Goal: Transaction & Acquisition: Purchase product/service

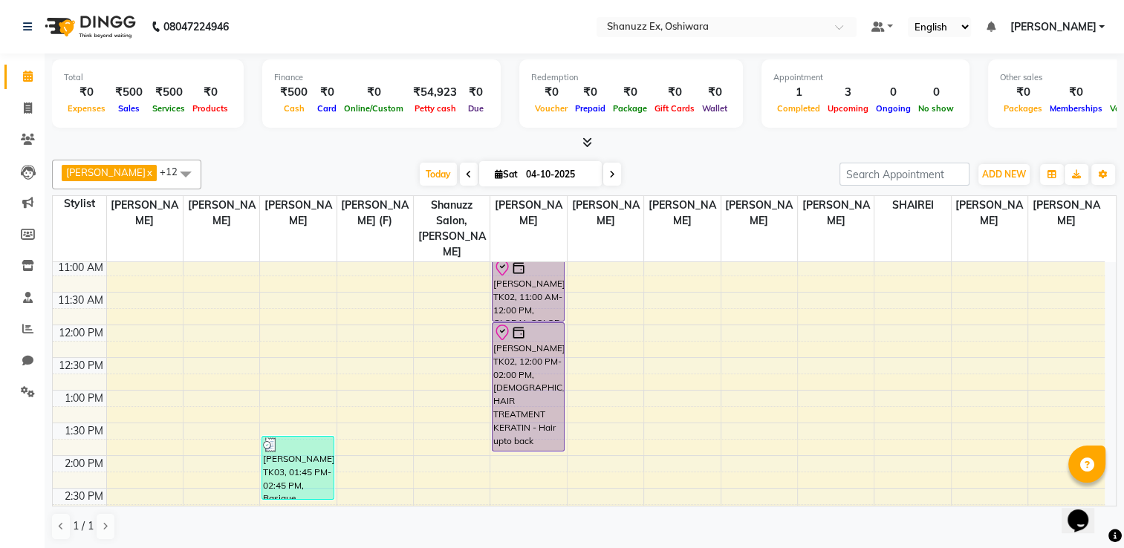
scroll to position [184, 0]
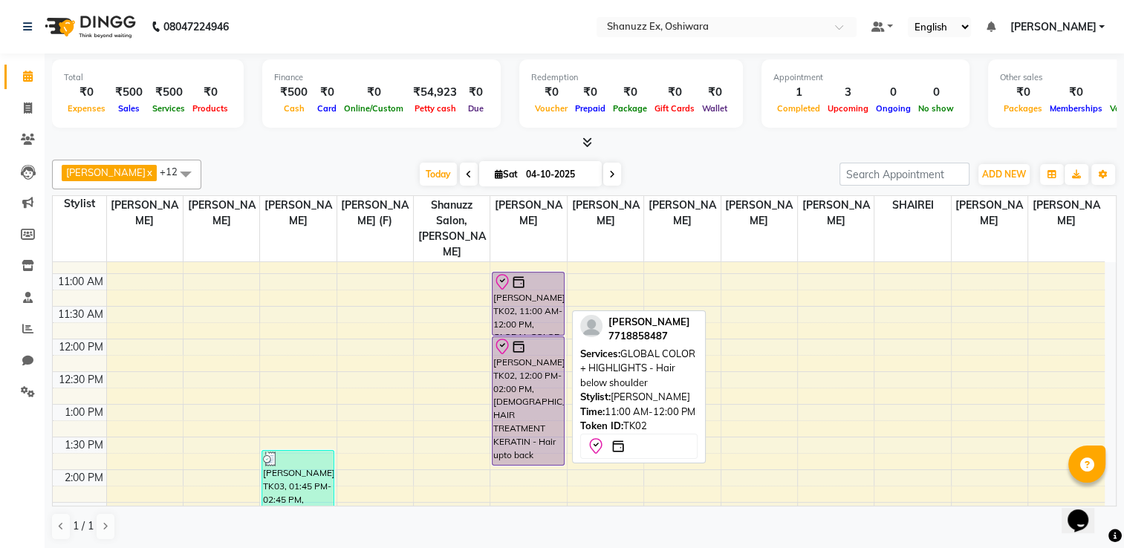
click at [518, 287] on div "[PERSON_NAME], TK02, 11:00 AM-12:00 PM, GLOBAL COLOR + HIGHLIGHTS - Hair below …" at bounding box center [527, 304] width 71 height 62
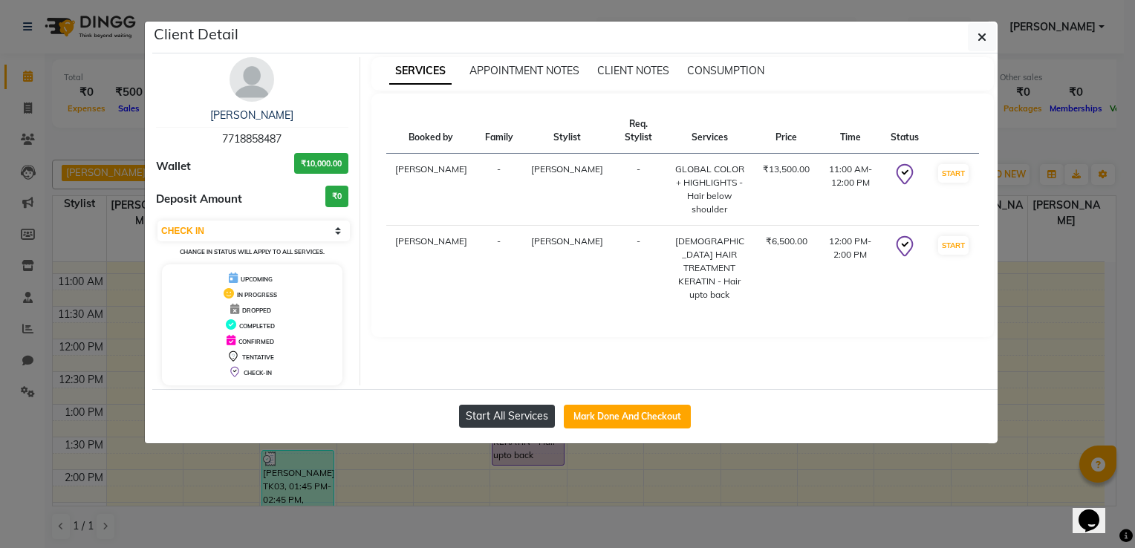
click at [502, 414] on button "Start All Services" at bounding box center [507, 416] width 96 height 23
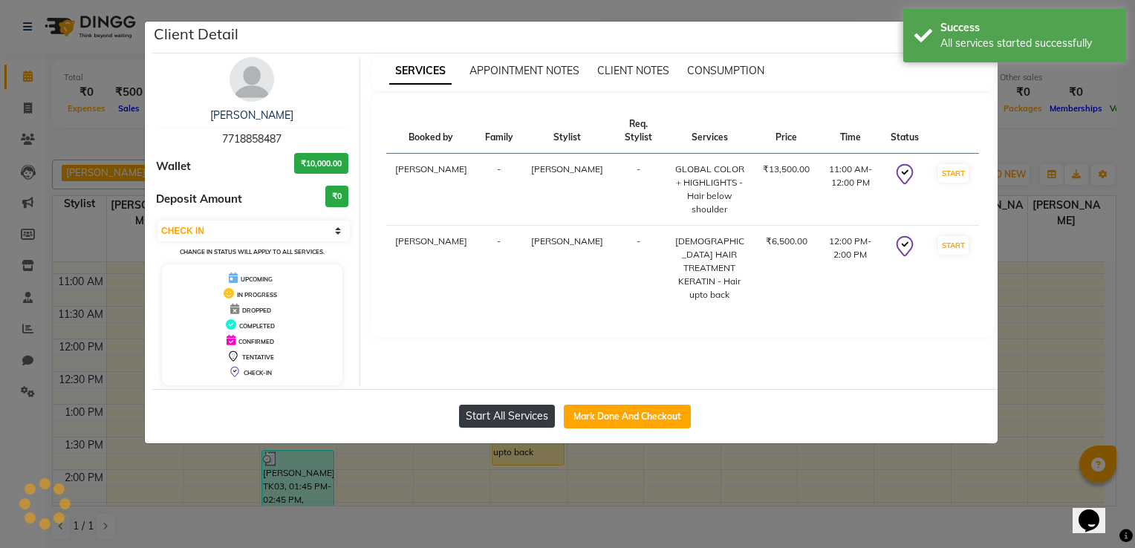
select select "1"
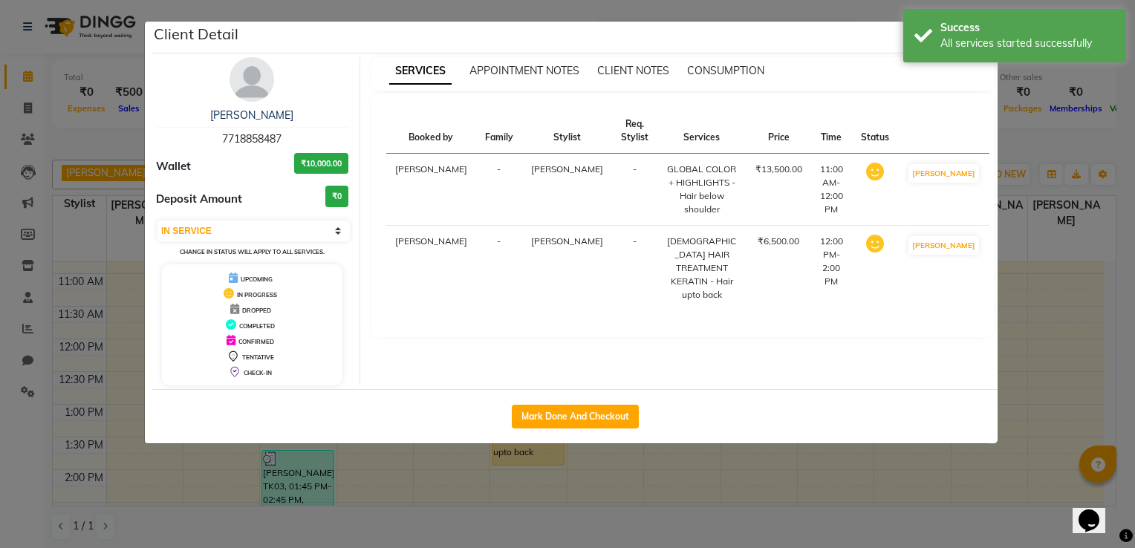
click at [560, 376] on div "SERVICES APPOINTMENT NOTES CLIENT NOTES CONSUMPTION Booked by Family Stylist Re…" at bounding box center [682, 221] width 645 height 328
click at [542, 416] on button "Mark Done And Checkout" at bounding box center [575, 417] width 127 height 24
select select "service"
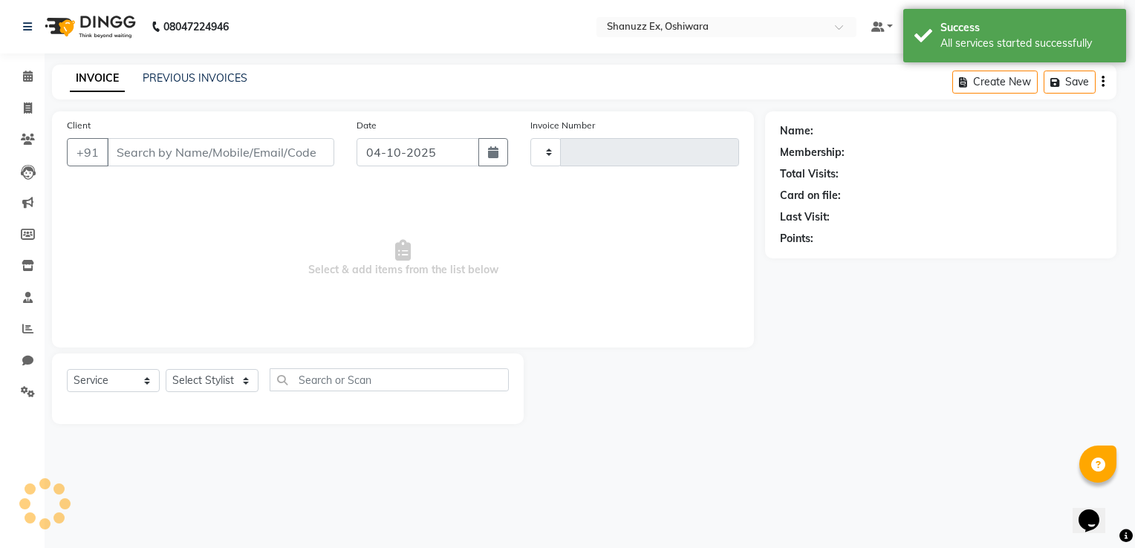
type input "0349"
select select "8229"
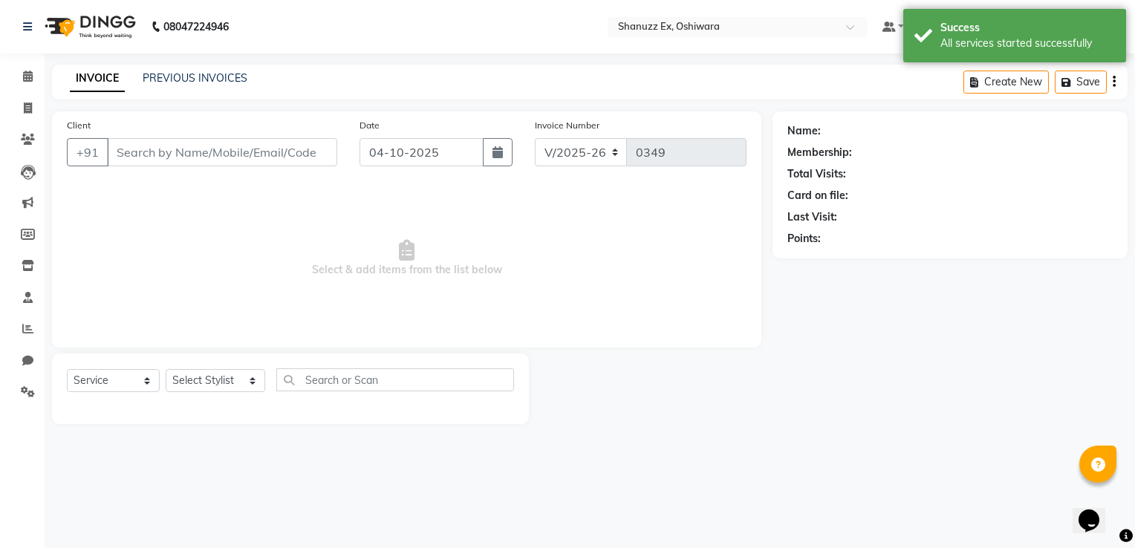
type input "7718858487"
select select "77959"
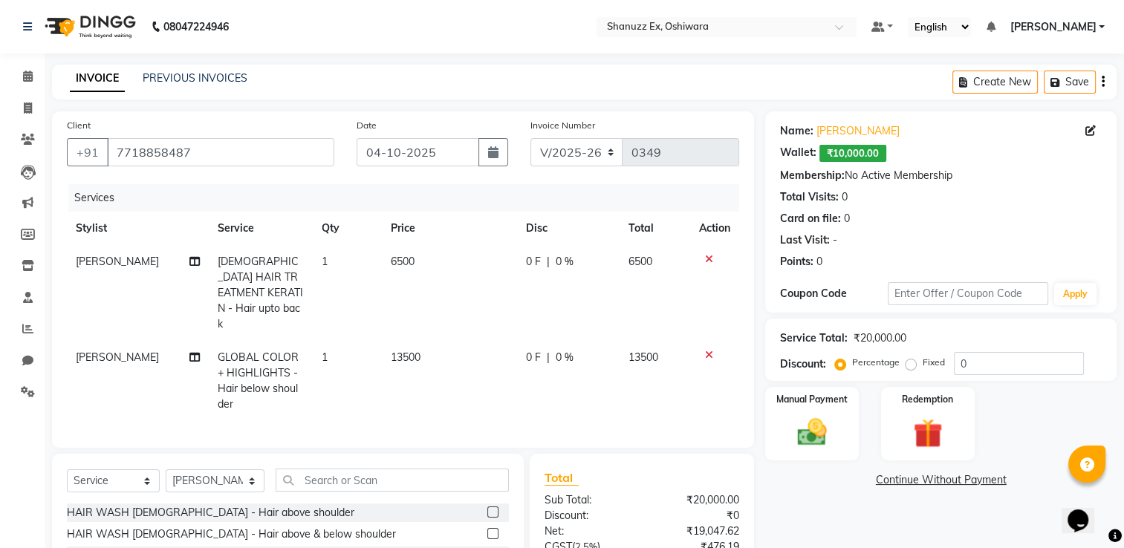
scroll to position [143, 0]
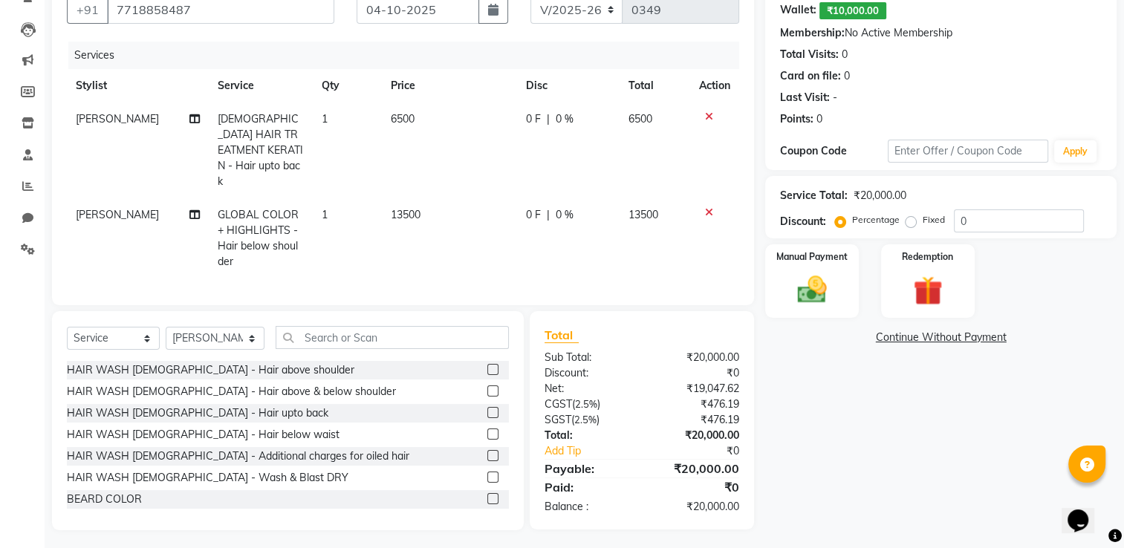
click at [526, 120] on span "0 F" at bounding box center [533, 119] width 15 height 16
select select "77959"
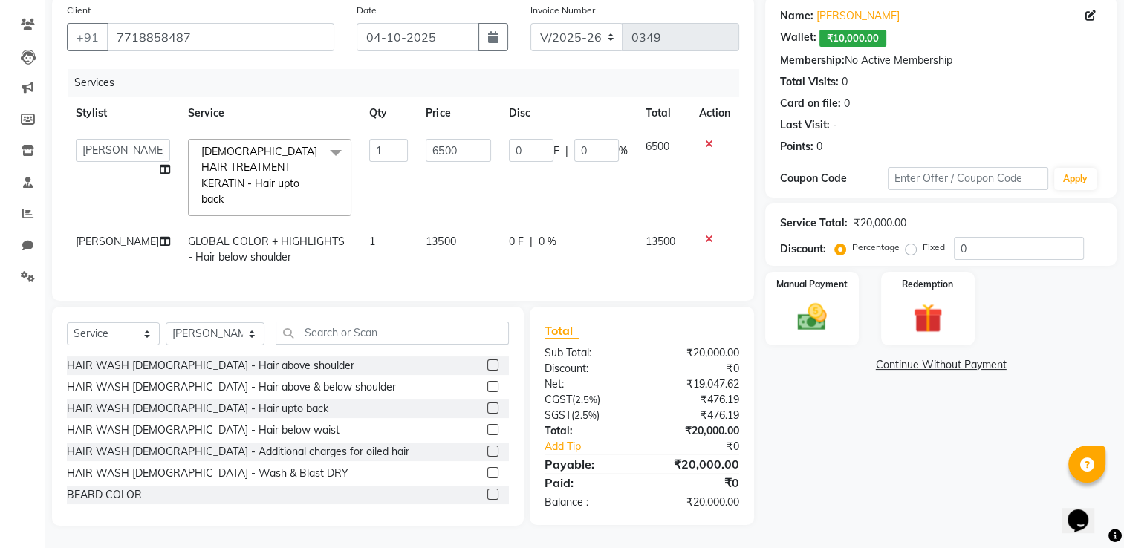
scroll to position [110, 0]
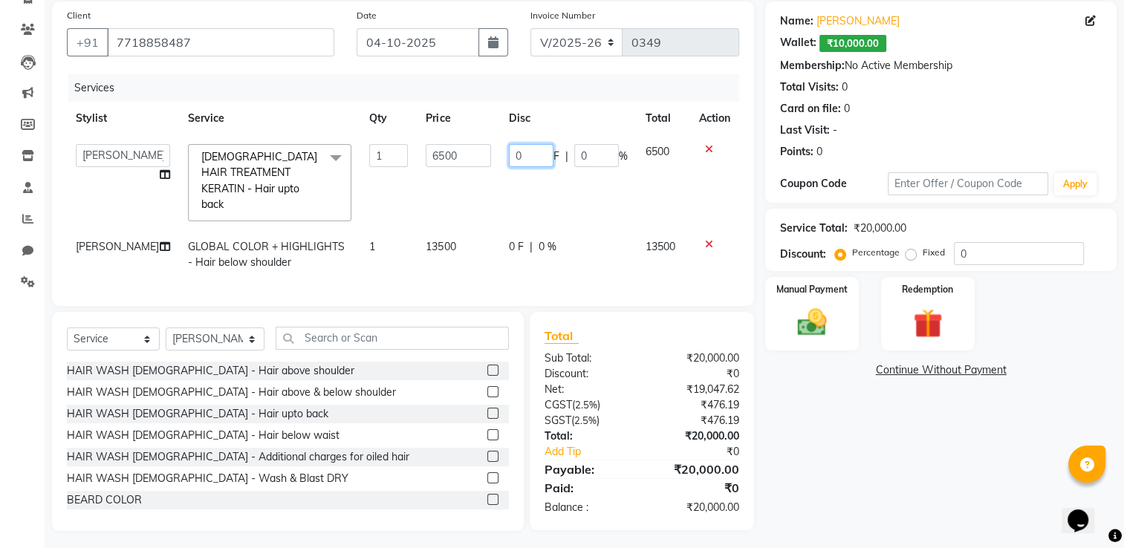
click at [532, 149] on input "0" at bounding box center [531, 155] width 45 height 23
type input "1000"
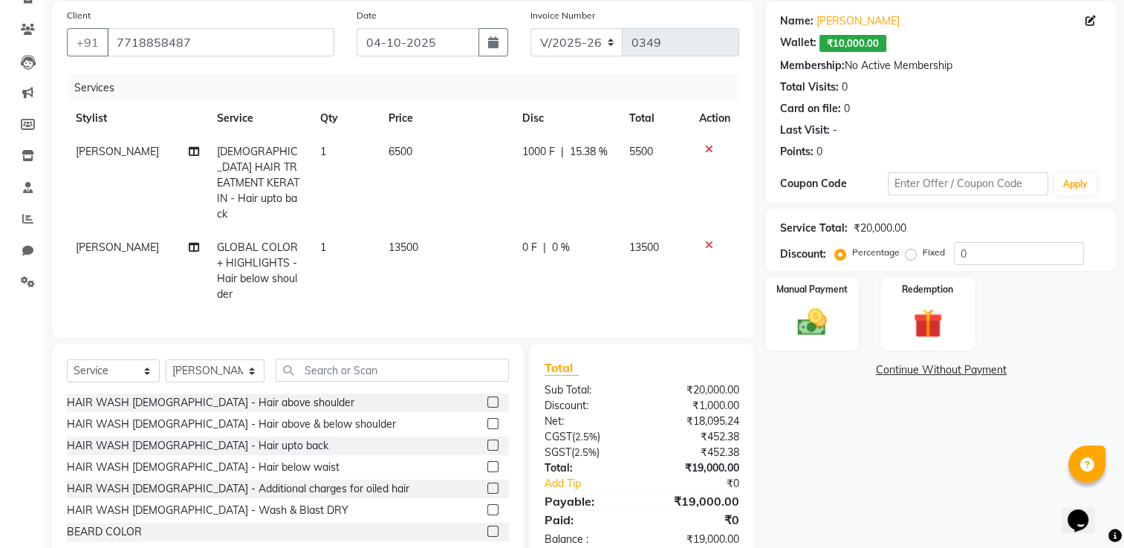
click at [534, 208] on td "1000 F | 15.38 %" at bounding box center [566, 183] width 107 height 96
select select "77959"
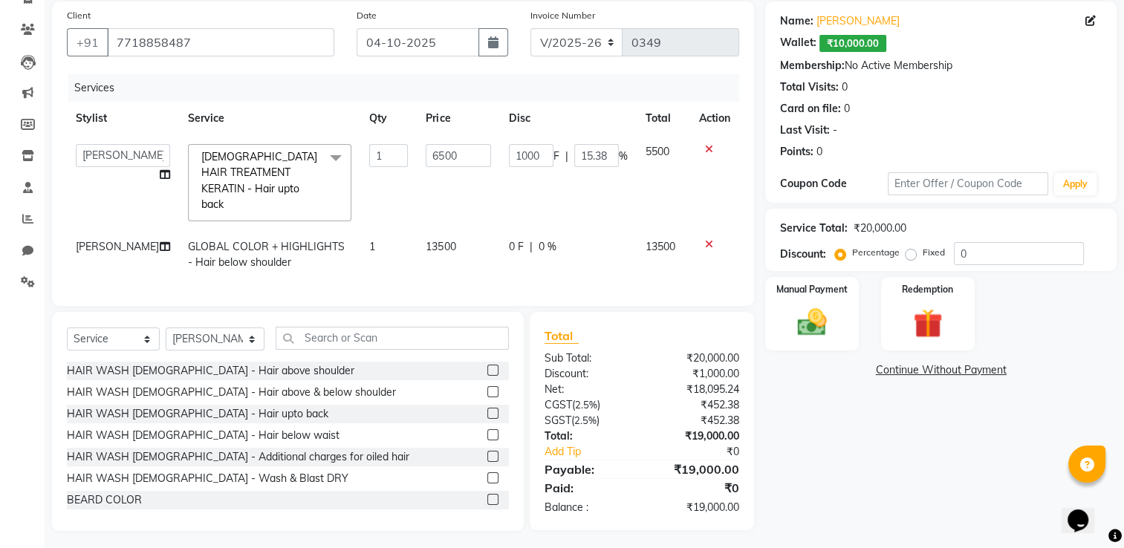
click at [521, 239] on div "0 F | 0 %" at bounding box center [568, 247] width 119 height 16
select select "77959"
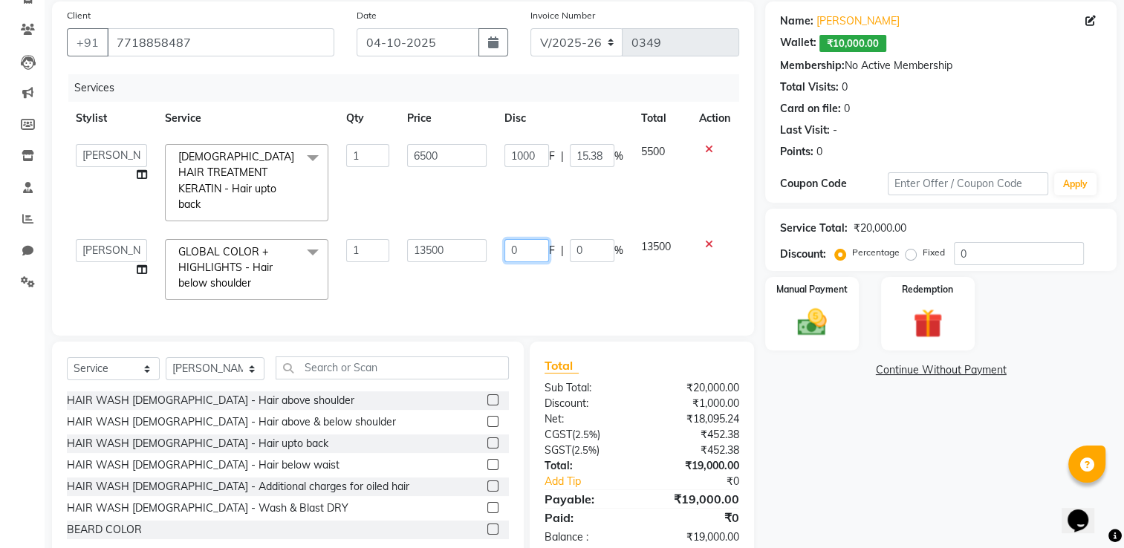
click at [520, 239] on input "0" at bounding box center [526, 250] width 45 height 23
type input "02000"
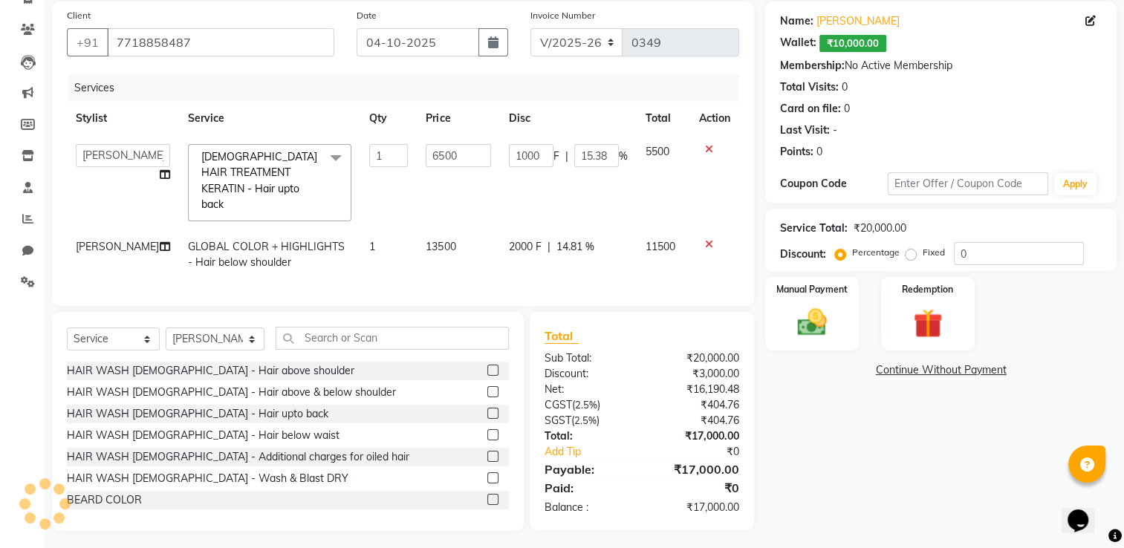
click at [903, 500] on div "Name: [PERSON_NAME]: ₹10,000.00 Membership: No Active Membership Total Visits: …" at bounding box center [946, 266] width 362 height 530
click at [539, 152] on input "1000" at bounding box center [531, 155] width 45 height 23
type input "1"
type input "3000"
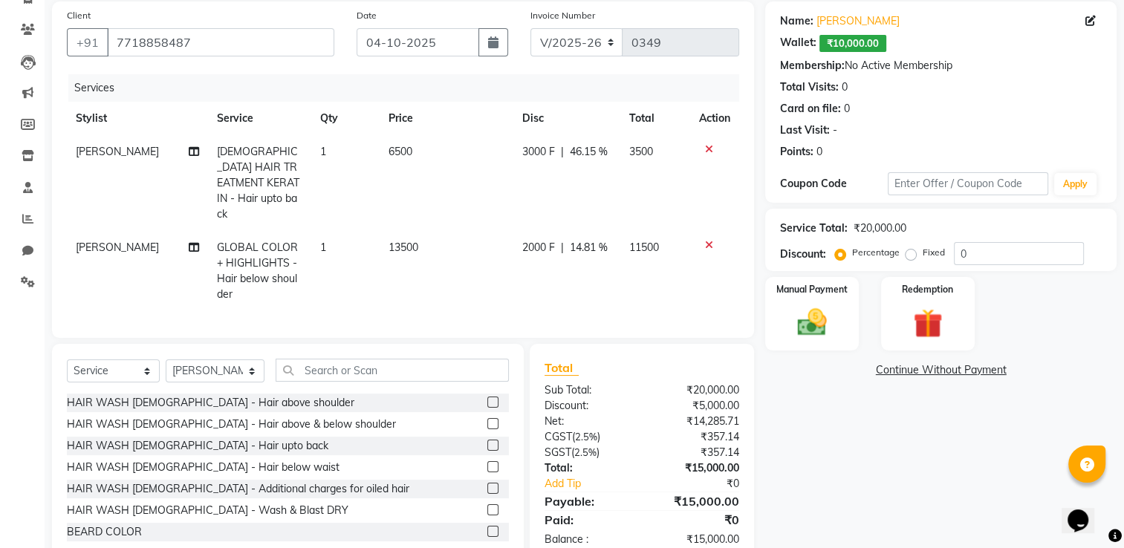
click at [837, 464] on div "Name: [PERSON_NAME]: ₹10,000.00 Membership: No Active Membership Total Visits: …" at bounding box center [946, 282] width 362 height 562
click at [181, 149] on td "[PERSON_NAME]" at bounding box center [137, 183] width 141 height 96
select select "77959"
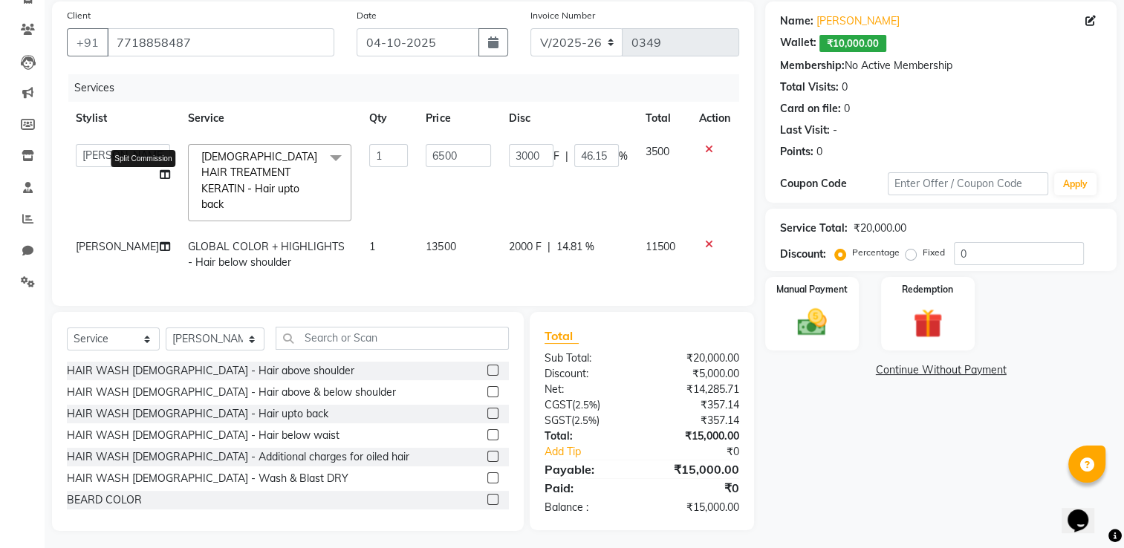
click at [160, 178] on icon at bounding box center [165, 174] width 10 height 10
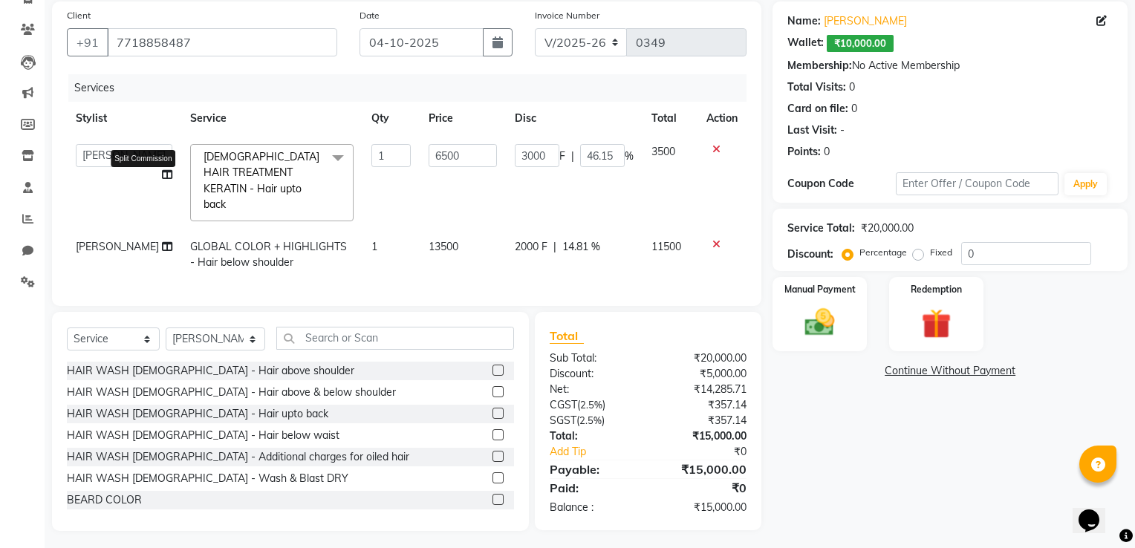
select select "77959"
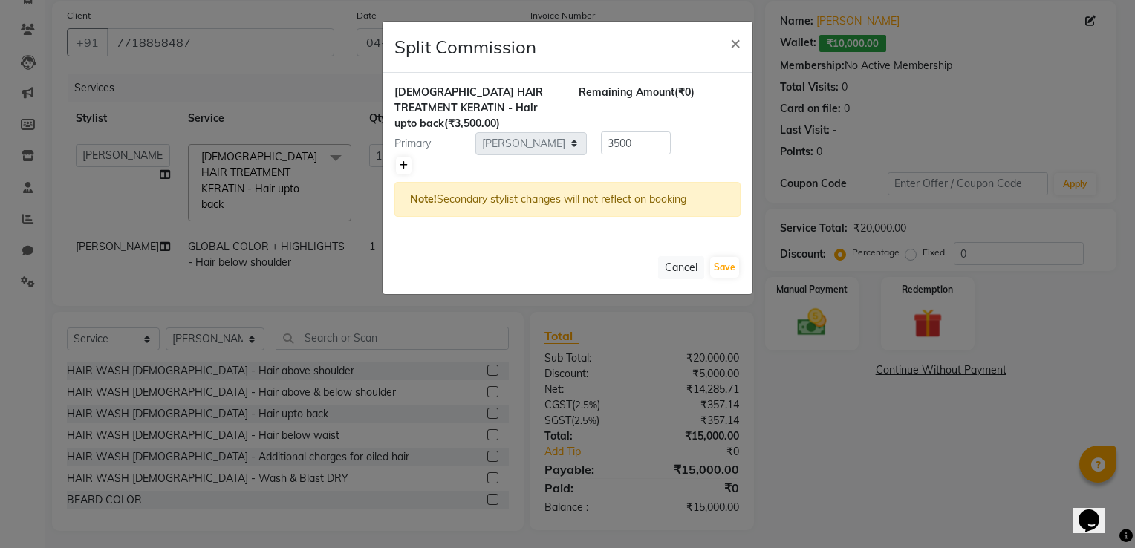
click at [404, 164] on icon at bounding box center [404, 165] width 8 height 9
type input "1750"
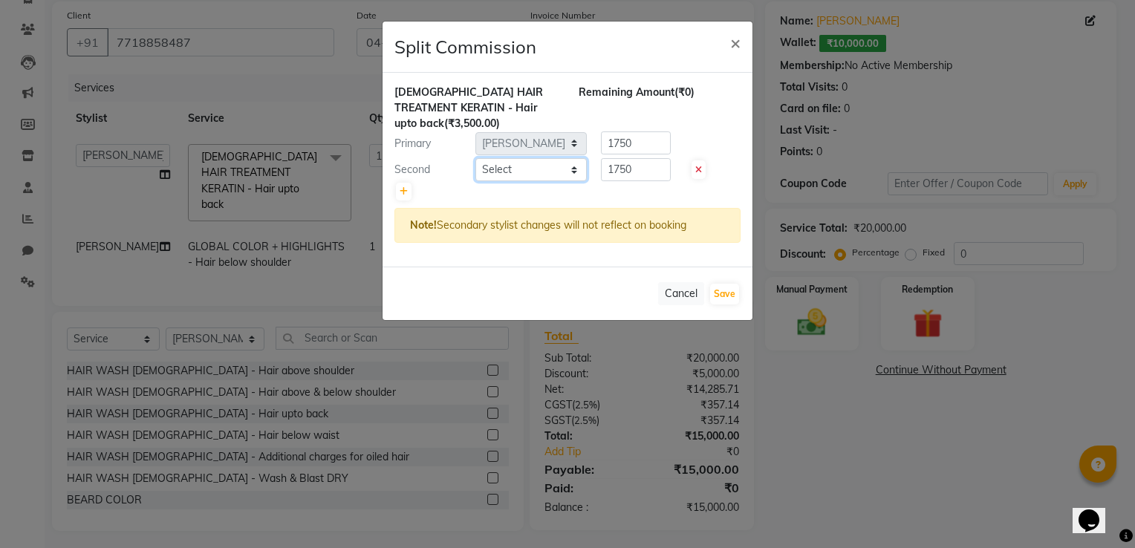
click at [510, 171] on select "Select [PERSON_NAME] AFZAN [PERSON_NAME] [PERSON_NAME] [PERSON_NAME] [PERSON_NA…" at bounding box center [530, 169] width 111 height 23
select select "85558"
click at [475, 158] on select "Select [PERSON_NAME] AFZAN [PERSON_NAME] [PERSON_NAME] [PERSON_NAME] [PERSON_NA…" at bounding box center [530, 169] width 111 height 23
click at [581, 232] on div "Note! Secondary stylist changes will not reflect on booking" at bounding box center [567, 225] width 346 height 35
click at [730, 288] on button "Save" at bounding box center [724, 294] width 29 height 21
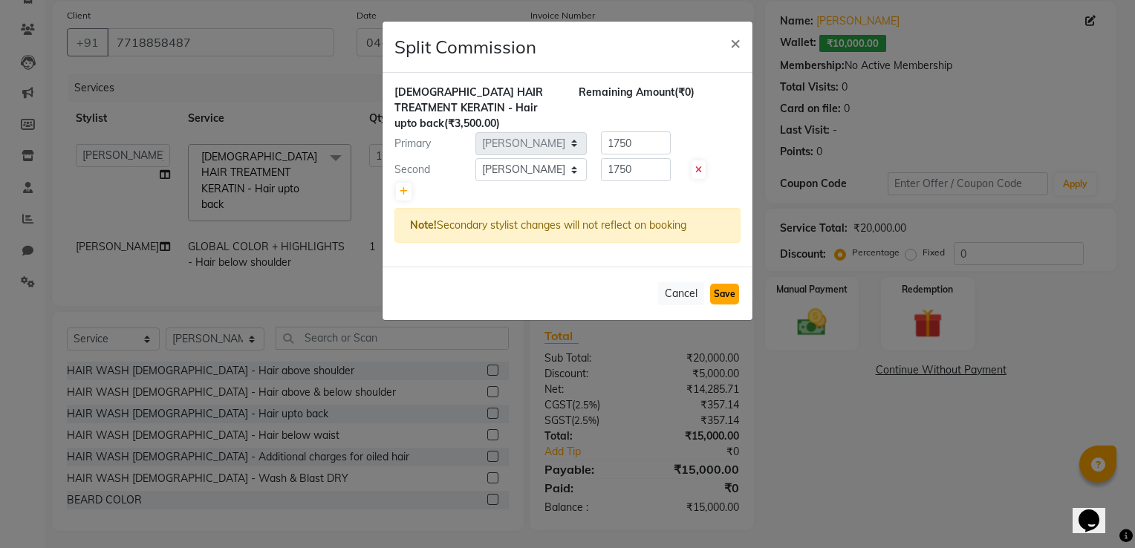
select select "Select"
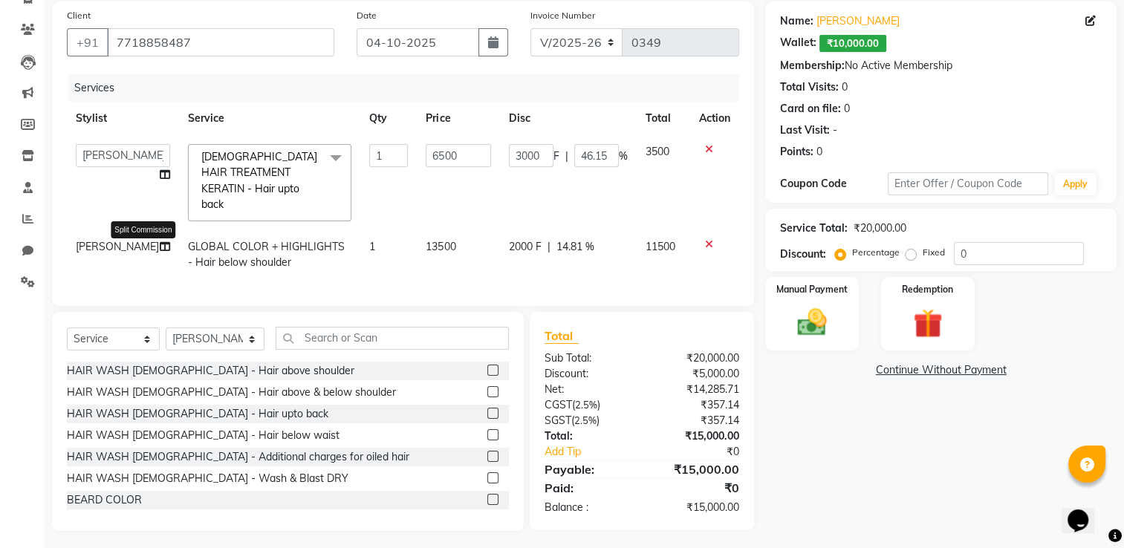
click at [160, 250] on icon at bounding box center [165, 246] width 10 height 10
select select "77959"
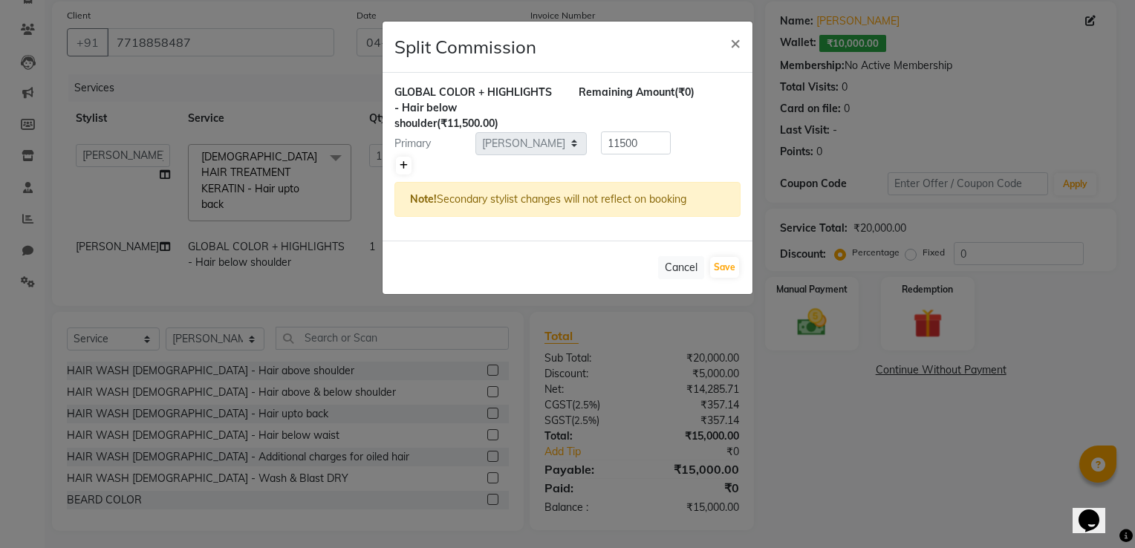
click at [401, 166] on icon at bounding box center [404, 165] width 8 height 9
type input "5750"
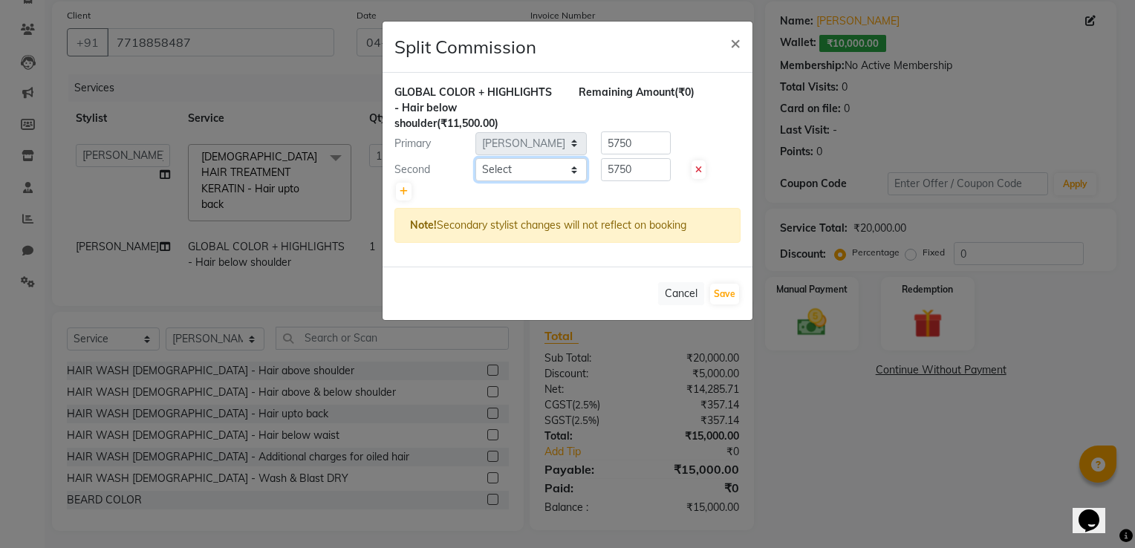
click at [513, 169] on select "Select [PERSON_NAME] AFZAN [PERSON_NAME] [PERSON_NAME] [PERSON_NAME] [PERSON_NA…" at bounding box center [530, 169] width 111 height 23
select select "85558"
click at [475, 158] on select "Select [PERSON_NAME] AFZAN [PERSON_NAME] [PERSON_NAME] [PERSON_NAME] [PERSON_NA…" at bounding box center [530, 169] width 111 height 23
click at [731, 293] on button "Save" at bounding box center [724, 294] width 29 height 21
select select "Select"
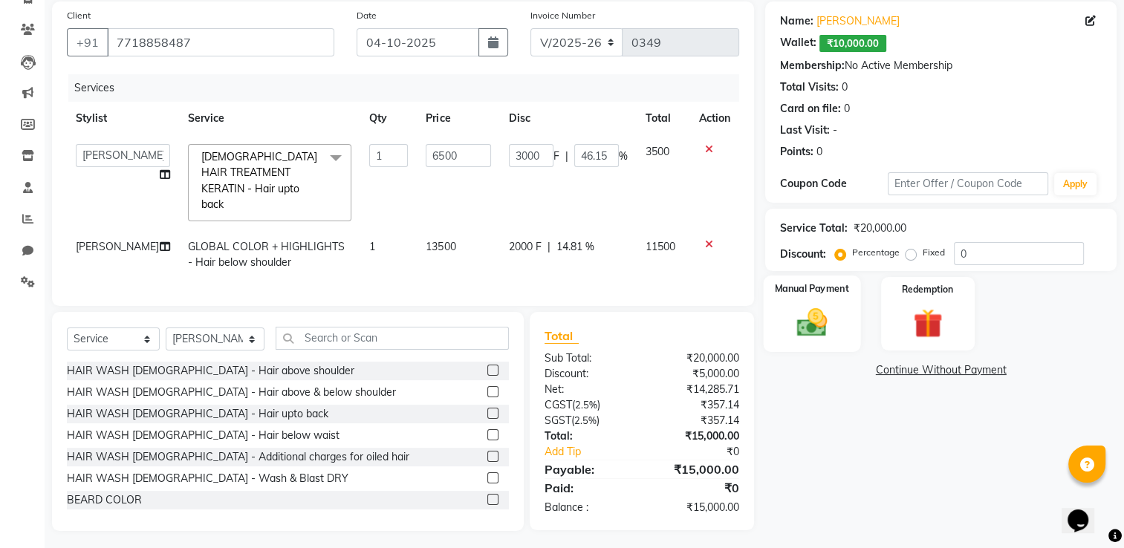
click at [822, 343] on div "Manual Payment" at bounding box center [812, 314] width 97 height 77
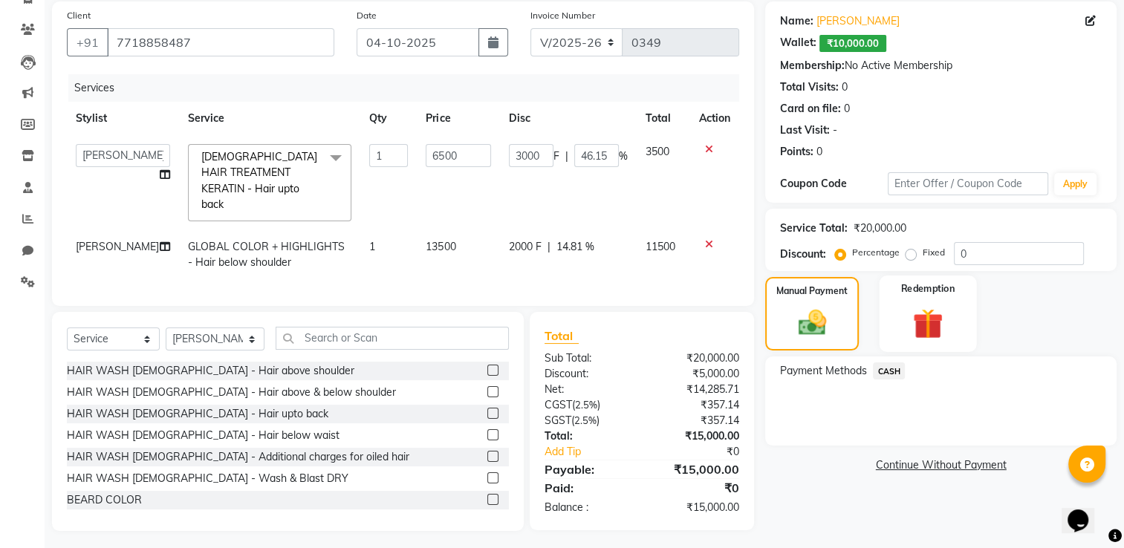
click at [928, 338] on img at bounding box center [928, 324] width 50 height 38
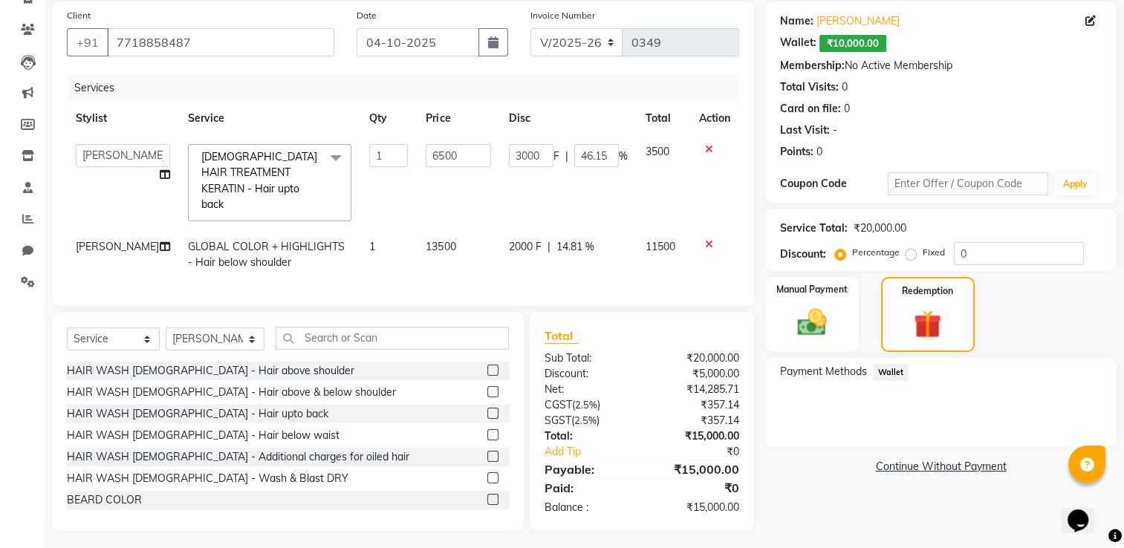
click at [900, 372] on span "Wallet" at bounding box center [890, 372] width 35 height 17
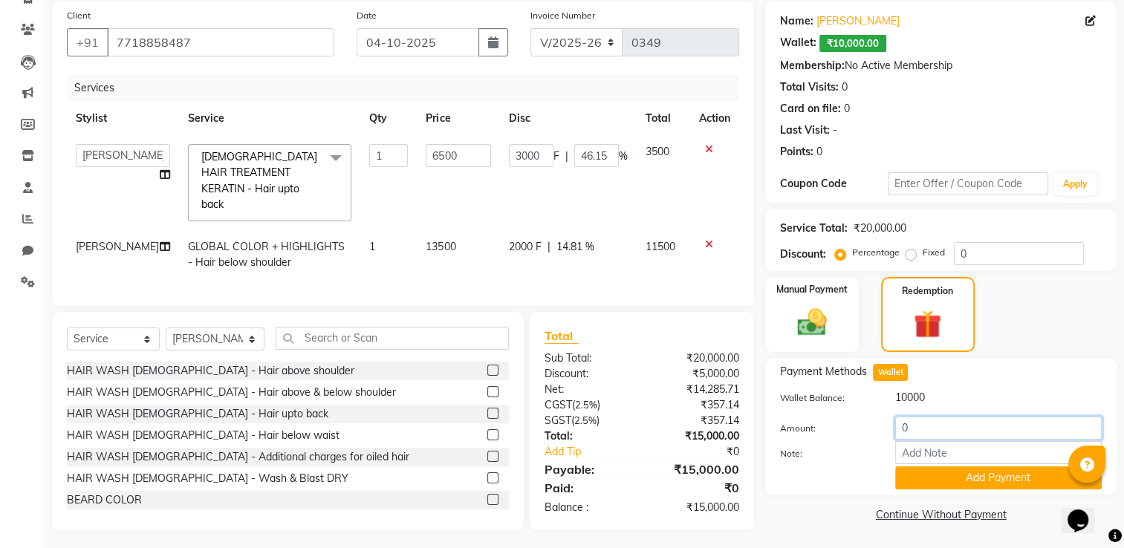
click at [931, 438] on input "0" at bounding box center [998, 428] width 207 height 23
type input "10000"
click at [934, 487] on button "Add Payment" at bounding box center [998, 477] width 207 height 23
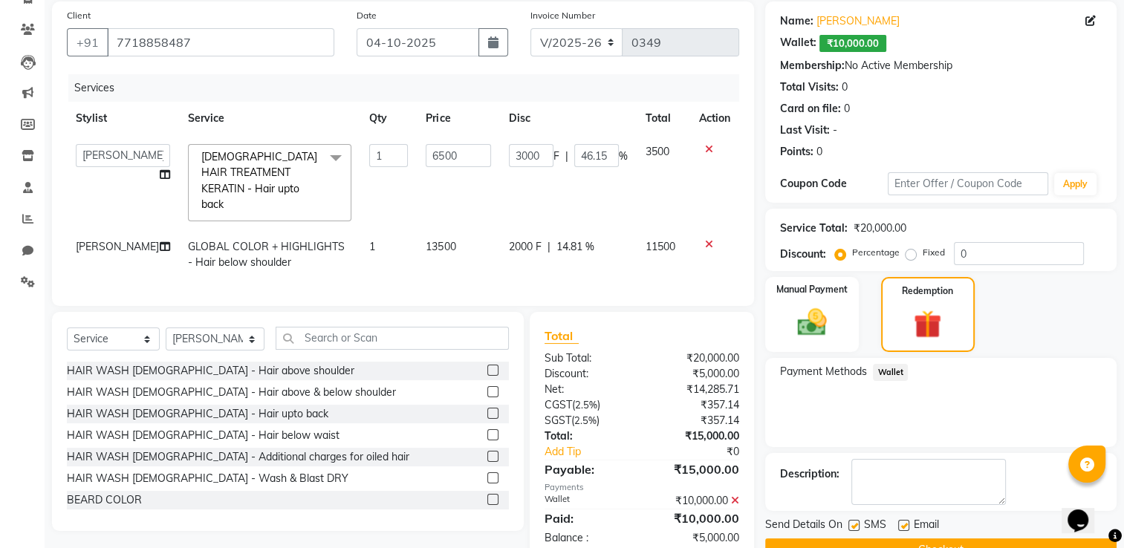
scroll to position [144, 0]
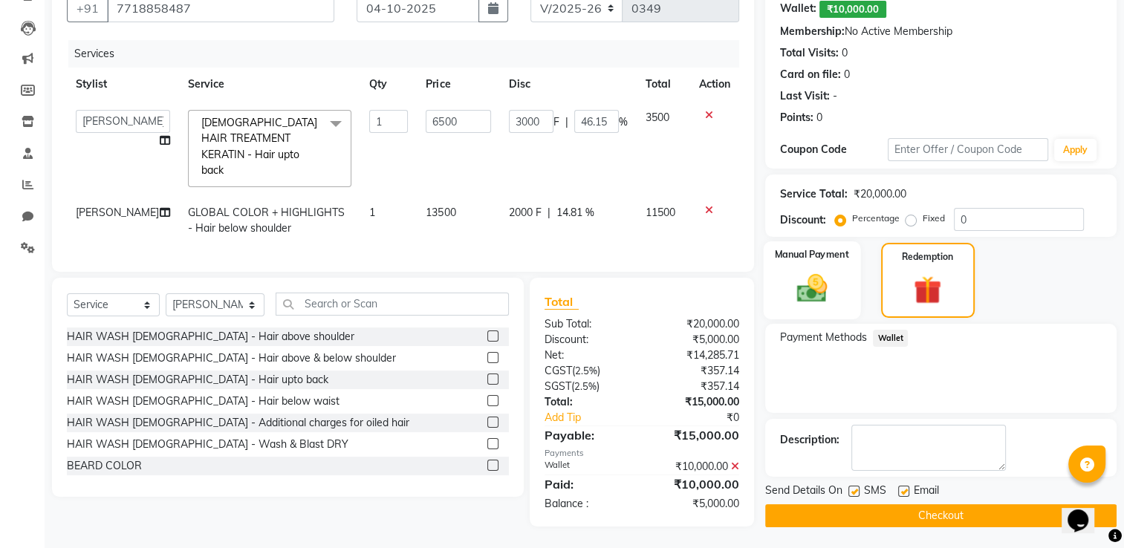
click at [819, 256] on label "Manual Payment" at bounding box center [812, 254] width 74 height 14
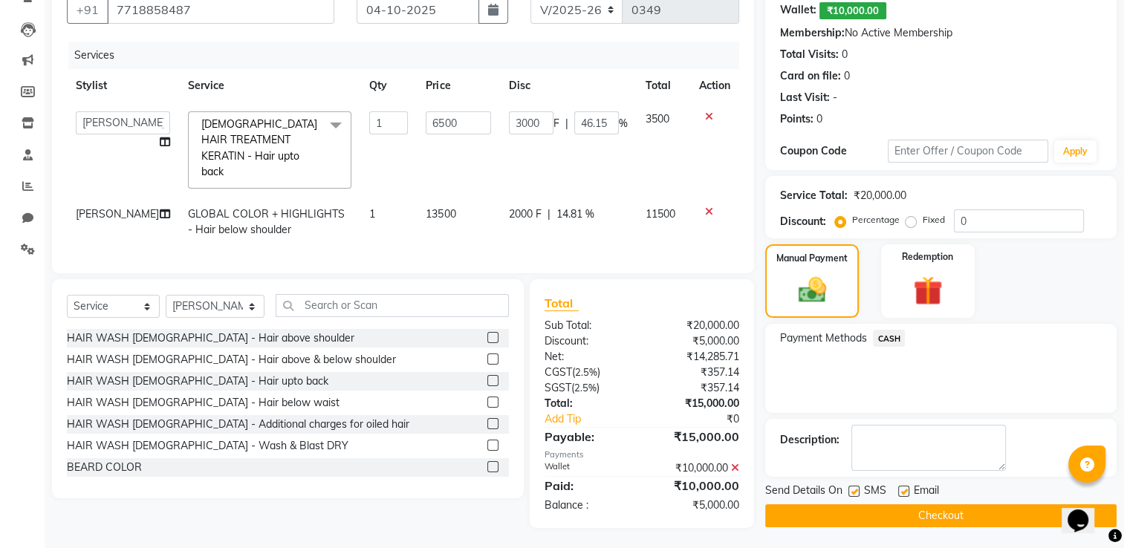
click at [897, 334] on span "CASH" at bounding box center [889, 338] width 32 height 17
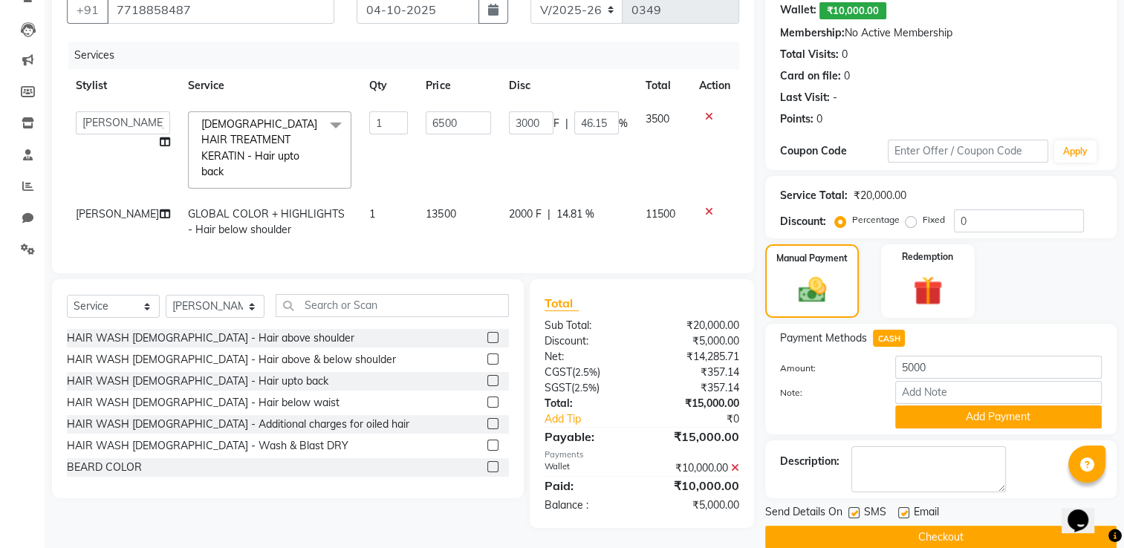
scroll to position [144, 0]
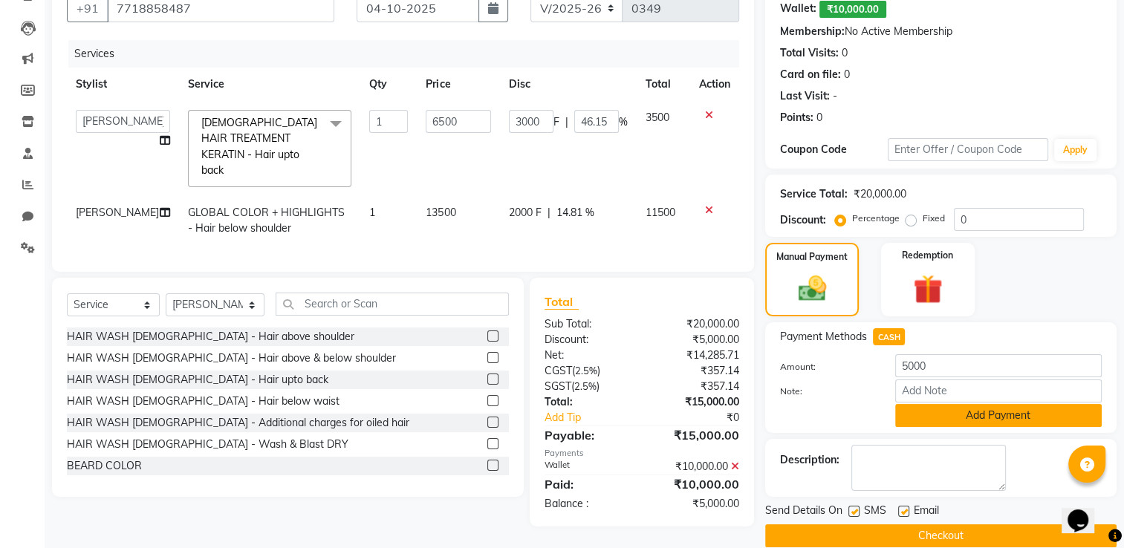
click at [946, 420] on button "Add Payment" at bounding box center [998, 415] width 207 height 23
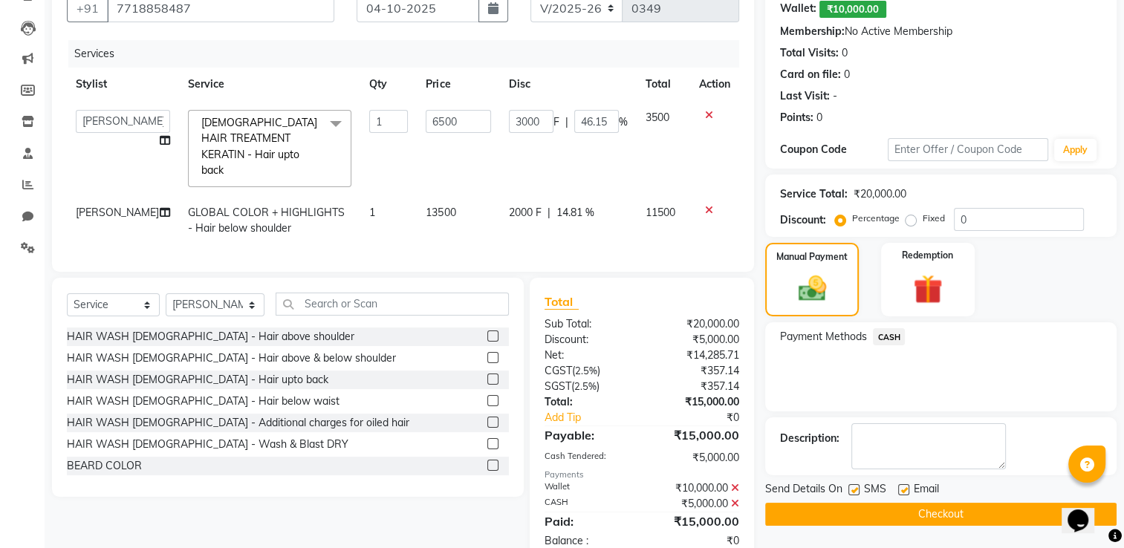
click at [851, 489] on label at bounding box center [853, 489] width 11 height 11
click at [851, 489] on input "checkbox" at bounding box center [853, 491] width 10 height 10
checkbox input "false"
click at [836, 509] on button "Checkout" at bounding box center [940, 514] width 351 height 23
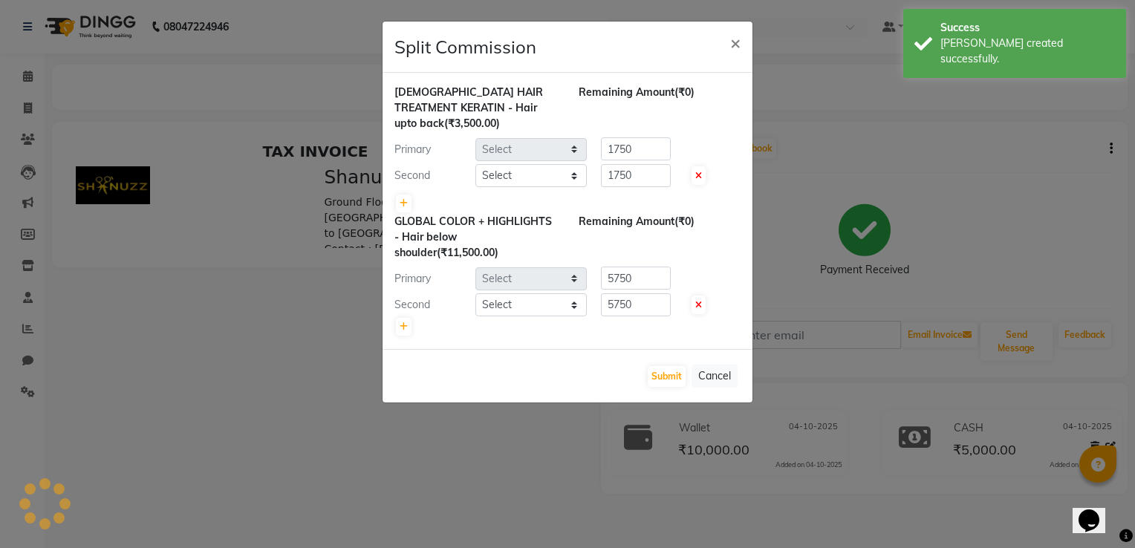
select select "77959"
select select "85558"
select select "77959"
select select "85558"
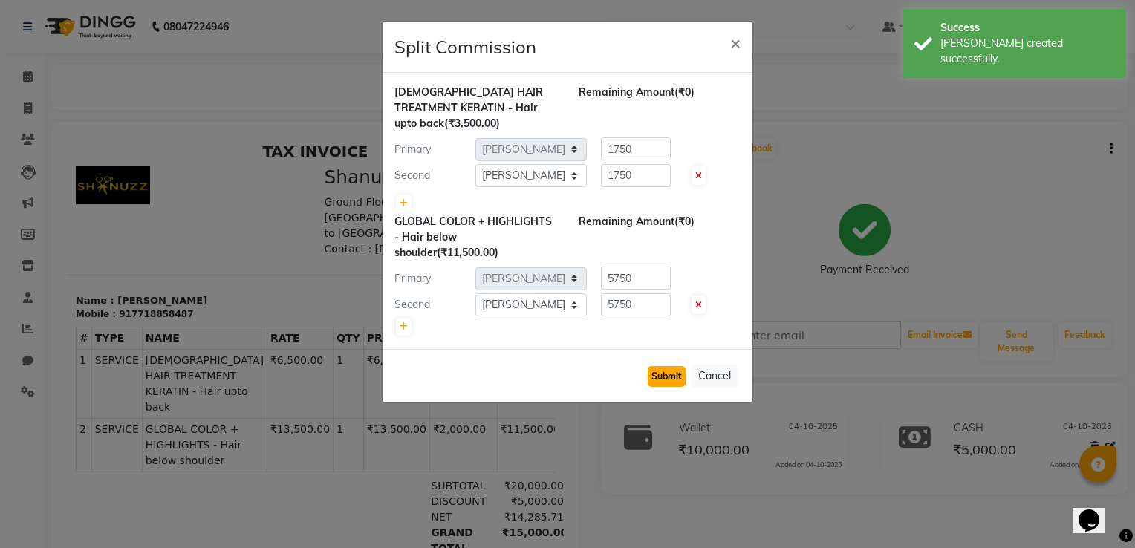
click at [671, 369] on button "Submit" at bounding box center [667, 376] width 38 height 21
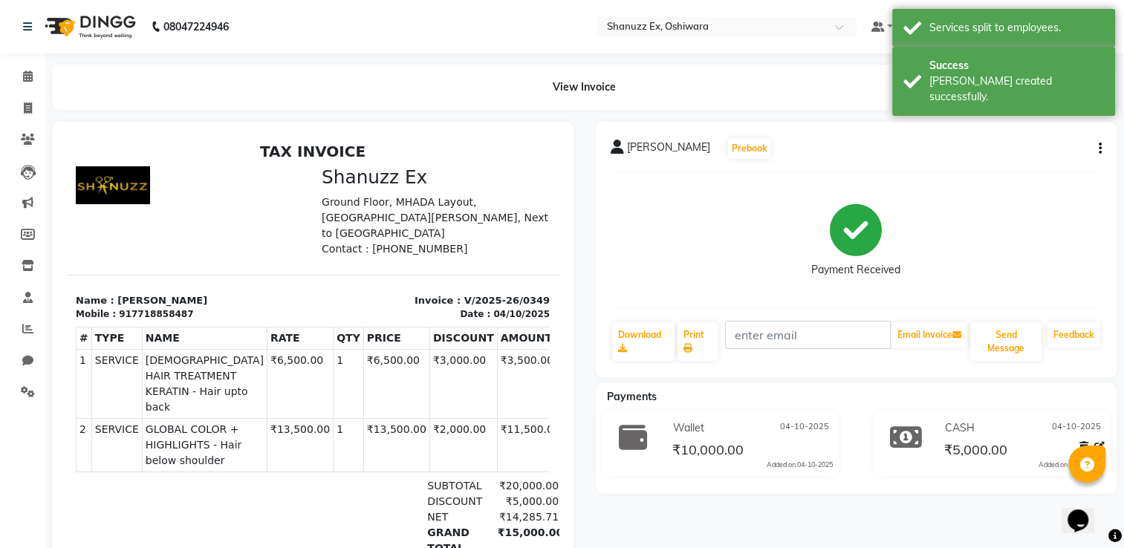
click at [119, 321] on div "917718858487" at bounding box center [156, 314] width 74 height 13
copy div "917718858487"
